Goal: Task Accomplishment & Management: Manage account settings

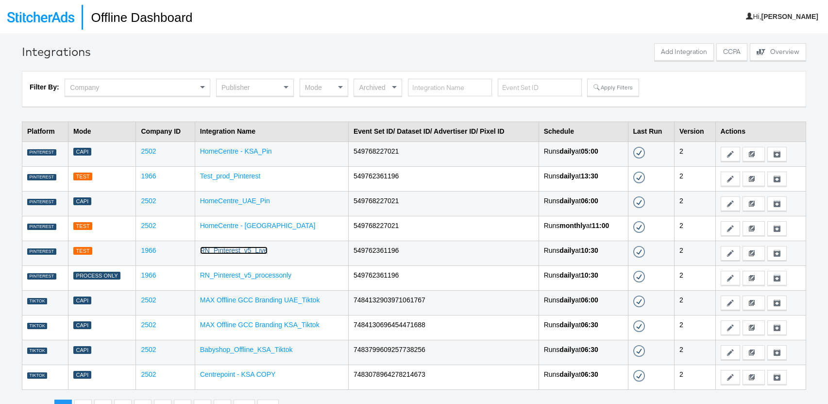
click at [230, 251] on link "RN_Pinterest_v5_Live" at bounding box center [234, 250] width 68 height 8
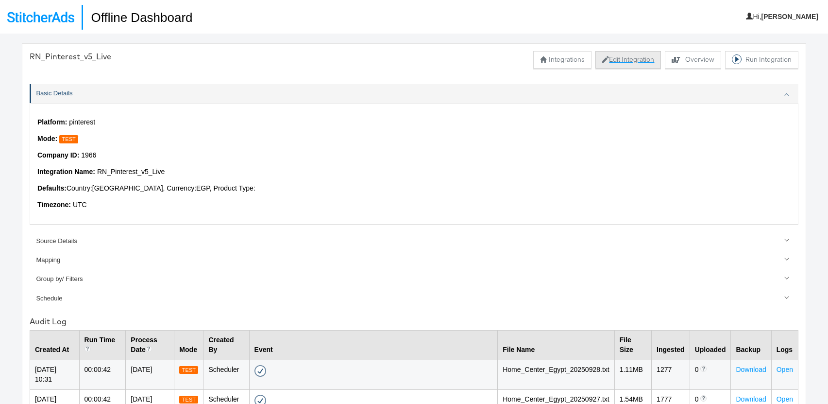
click at [618, 60] on button "Edit Integration" at bounding box center [628, 59] width 66 height 17
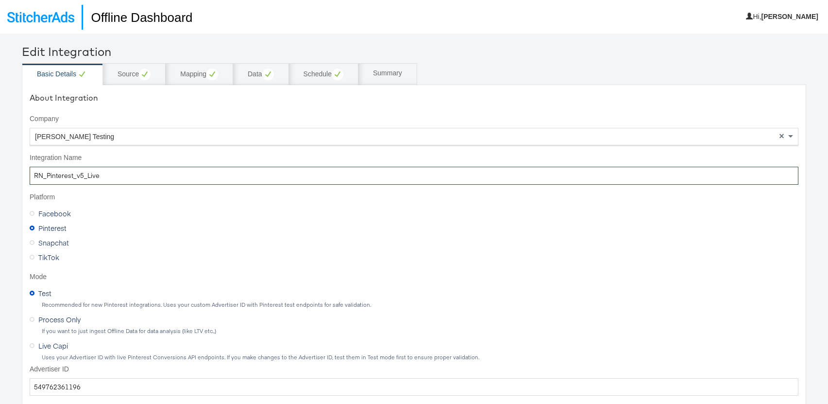
click at [102, 179] on input "RN_Pinterest_v5_Live" at bounding box center [414, 176] width 769 height 18
click at [100, 173] on input "RN_Pinterest_v5_Live _updated" at bounding box center [414, 176] width 769 height 18
type input "RN_Pinterest_v5_live"
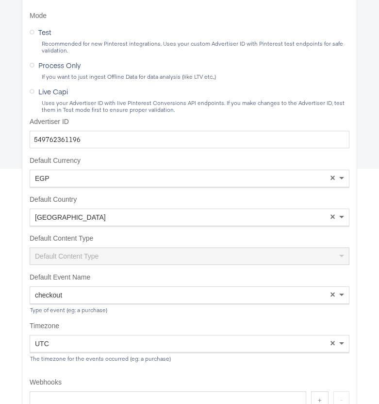
scroll to position [328, 0]
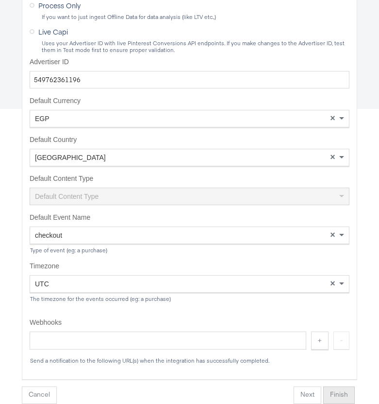
click at [340, 391] on button "Finish" at bounding box center [339, 394] width 32 height 17
